Goal: Check status

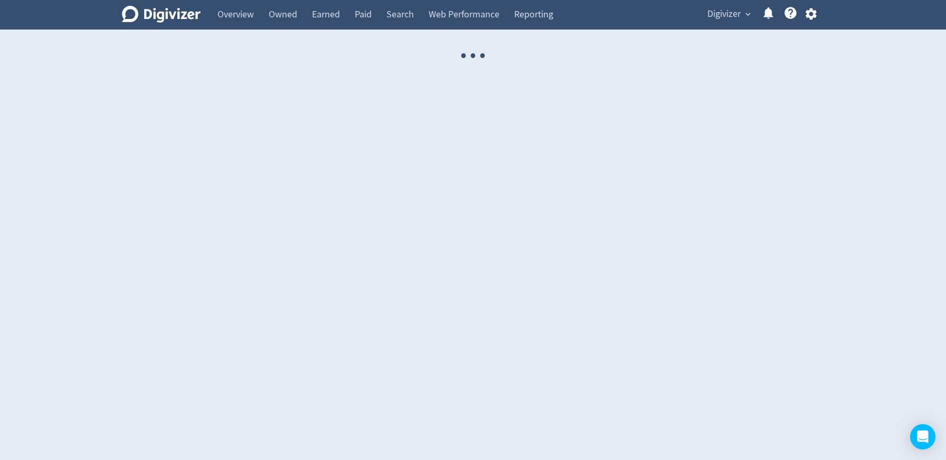
select select "USER"
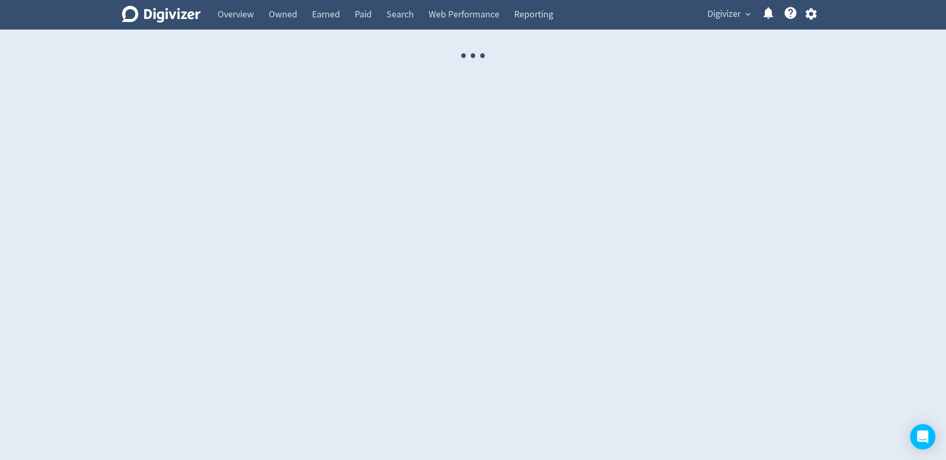
select select "USER"
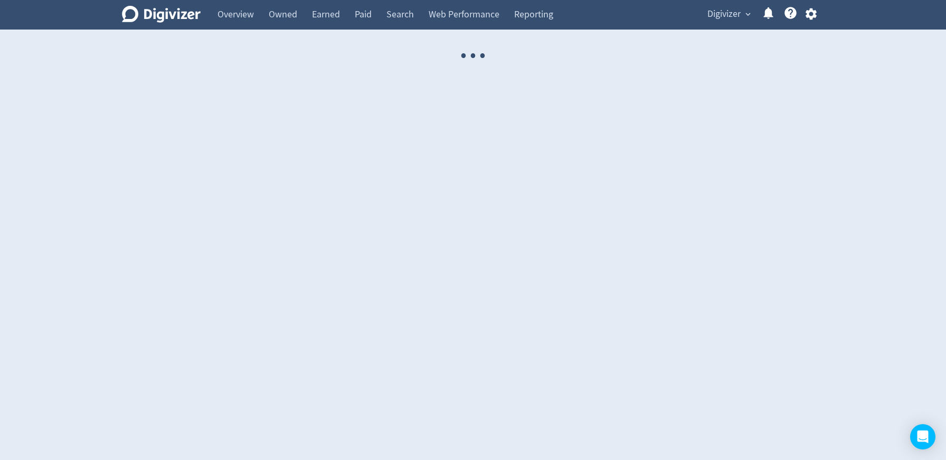
select select "USER"
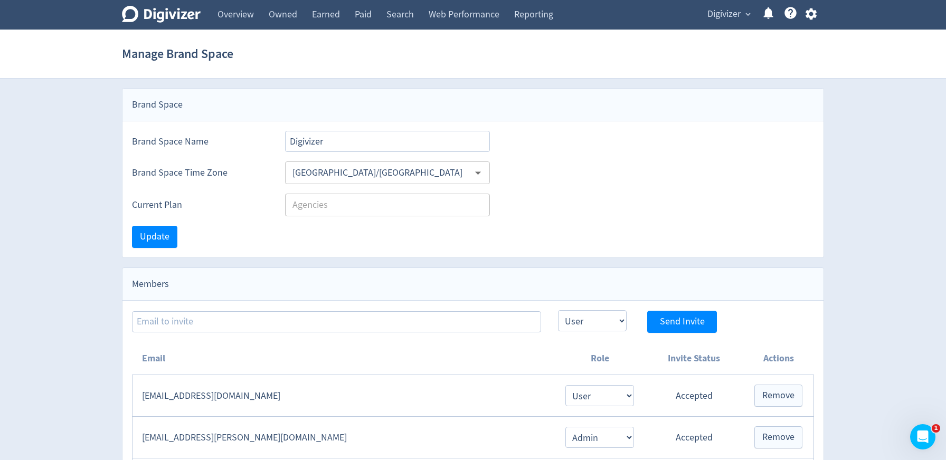
click at [736, 22] on div "Digivizer expand_more Help Center - Searchable support on using Digivizer" at bounding box center [760, 15] width 128 height 30
click at [731, 18] on span "Digivizer" at bounding box center [723, 14] width 33 height 17
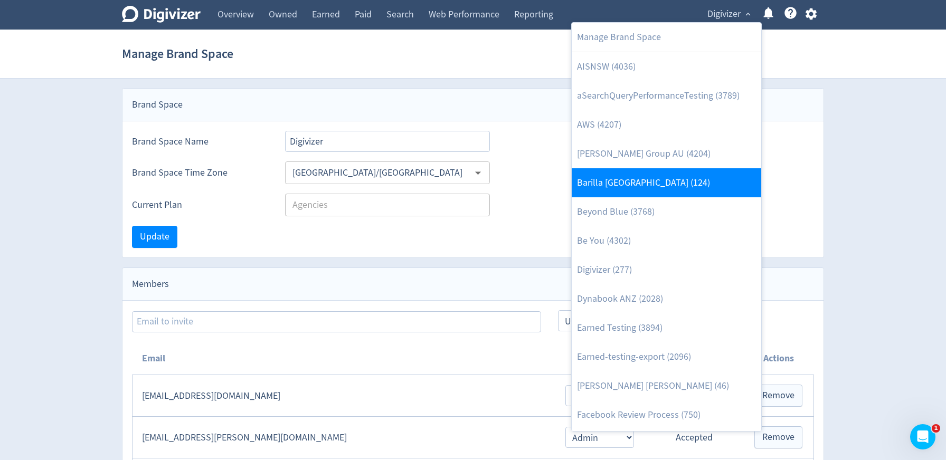
click at [671, 176] on link "Barilla [GEOGRAPHIC_DATA] (124)" at bounding box center [666, 182] width 189 height 29
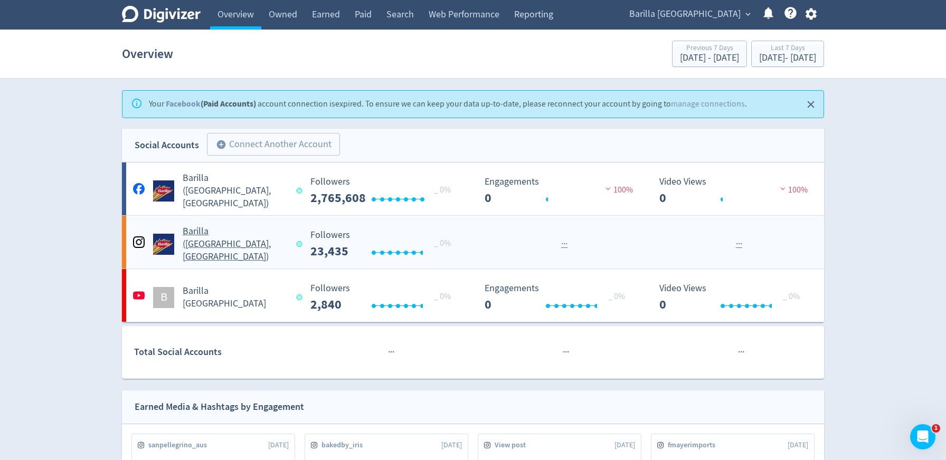
click at [234, 237] on div "Barilla ([GEOGRAPHIC_DATA], [GEOGRAPHIC_DATA])" at bounding box center [215, 244] width 170 height 38
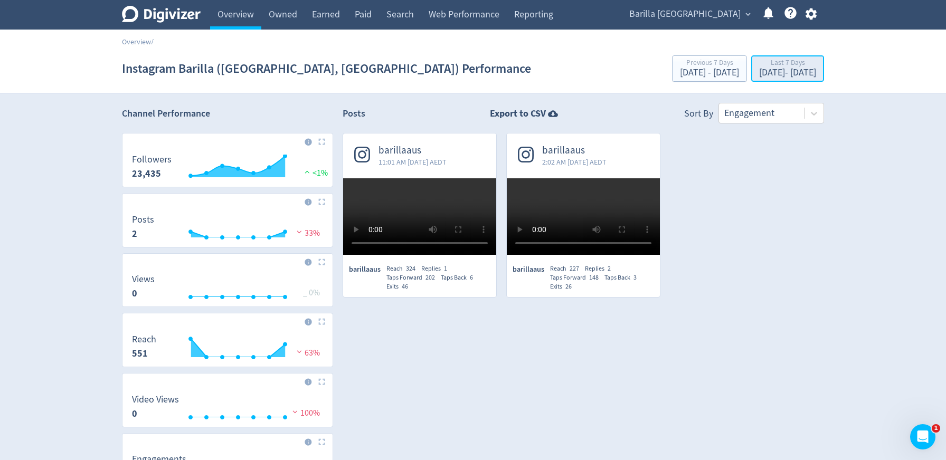
click at [766, 70] on div "[DATE] - [DATE]" at bounding box center [787, 73] width 57 height 10
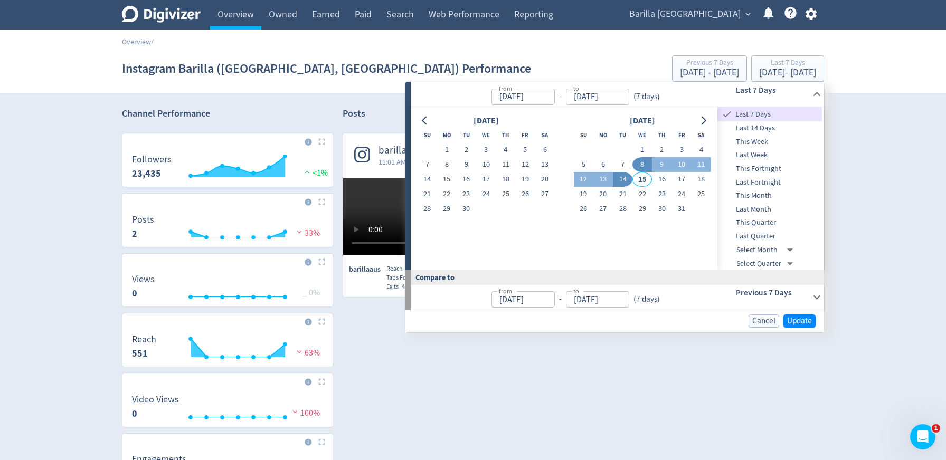
click at [766, 239] on span "Last Quarter" at bounding box center [769, 237] width 105 height 12
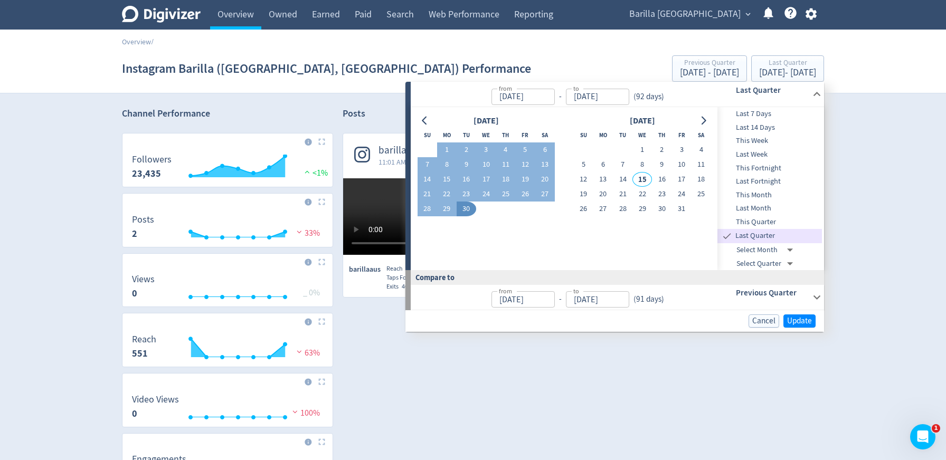
type input "[DATE]"
click at [800, 317] on span "Update" at bounding box center [799, 321] width 25 height 8
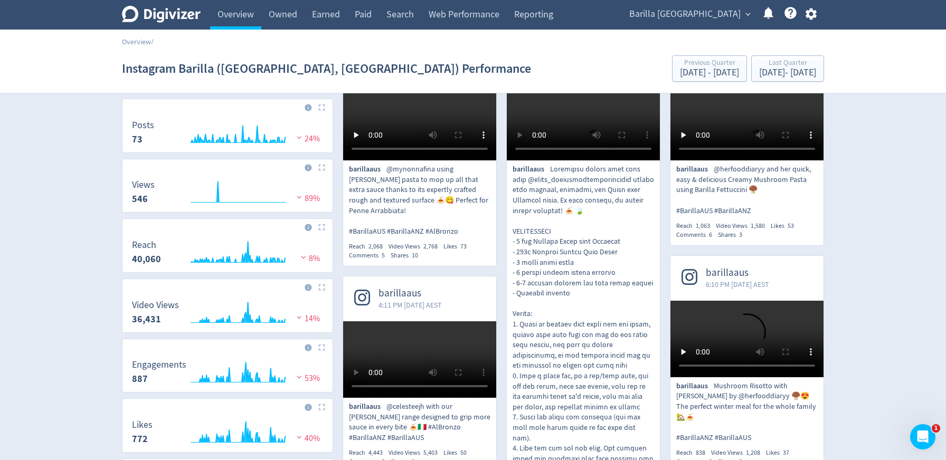
scroll to position [79, 0]
